Goal: Answer question/provide support

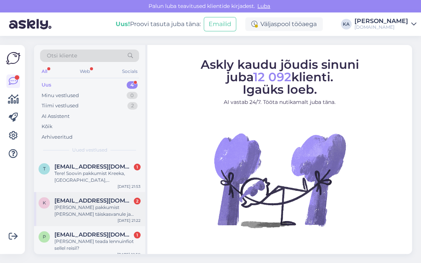
click at [95, 210] on div "[PERSON_NAME] pakkumist [PERSON_NAME] täiskasvanule ja ühele kahe aastasele lap…" at bounding box center [97, 211] width 86 height 14
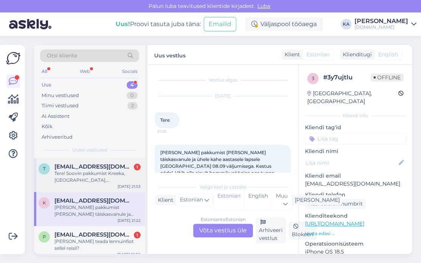
click at [95, 186] on div "t [EMAIL_ADDRESS][DOMAIN_NAME] 1 Tere! Soovin pakkumist Kreeka,[GEOGRAPHIC_DATA…" at bounding box center [89, 175] width 111 height 34
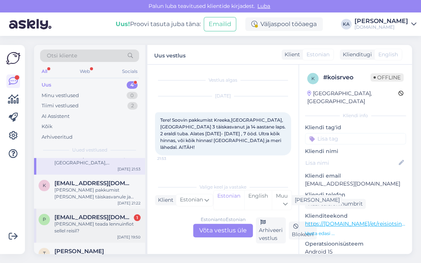
scroll to position [33, 0]
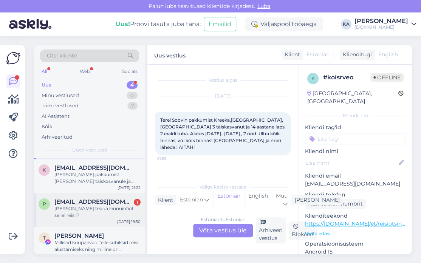
click at [82, 215] on div "p [EMAIL_ADDRESS][DOMAIN_NAME] 1 Sooviks teada lennuinfiot sellel reisil? [DATE…" at bounding box center [89, 210] width 111 height 34
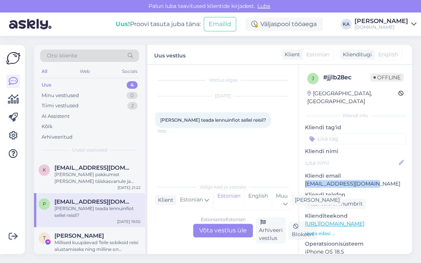
drag, startPoint x: 388, startPoint y: 180, endPoint x: 304, endPoint y: 178, distance: 84.4
click at [304, 178] on div "j # jjlb28ec Offline [GEOGRAPHIC_DATA], [GEOGRAPHIC_DATA] Kliendi info Kliendi …" at bounding box center [355, 224] width 113 height 319
copy p "[EMAIL_ADDRESS][DOMAIN_NAME]"
click at [56, 53] on span "Otsi kliente" at bounding box center [62, 56] width 30 height 8
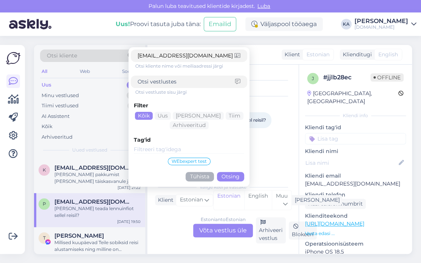
type input "[EMAIL_ADDRESS][DOMAIN_NAME]"
click at [236, 172] on div "Filter Kõik Uus Mina Tiim Arhiveeritud Tag'id WEbexpert test Tühista Otsing" at bounding box center [189, 140] width 116 height 89
click at [236, 174] on button "Otsing" at bounding box center [230, 176] width 27 height 9
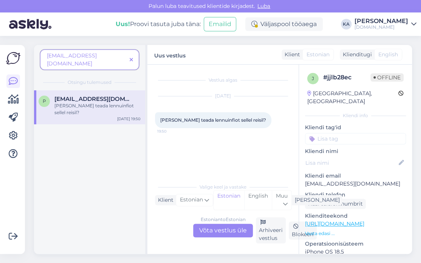
click at [133, 57] on icon at bounding box center [131, 59] width 3 height 5
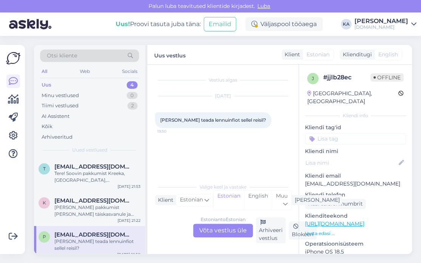
click at [365, 220] on link "[URL][DOMAIN_NAME]" at bounding box center [334, 223] width 59 height 7
click at [85, 205] on div "[PERSON_NAME] pakkumist [PERSON_NAME] täiskasvanule ja ühele kahe aastasele lap…" at bounding box center [97, 211] width 86 height 14
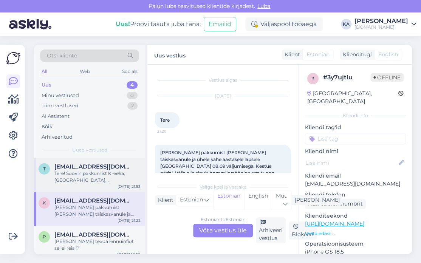
click at [93, 182] on div "Tere! Soovin pakkumist Kreeka,[GEOGRAPHIC_DATA],[GEOGRAPHIC_DATA] 3 täiskasvanu…" at bounding box center [97, 177] width 86 height 14
